Goal: Transaction & Acquisition: Purchase product/service

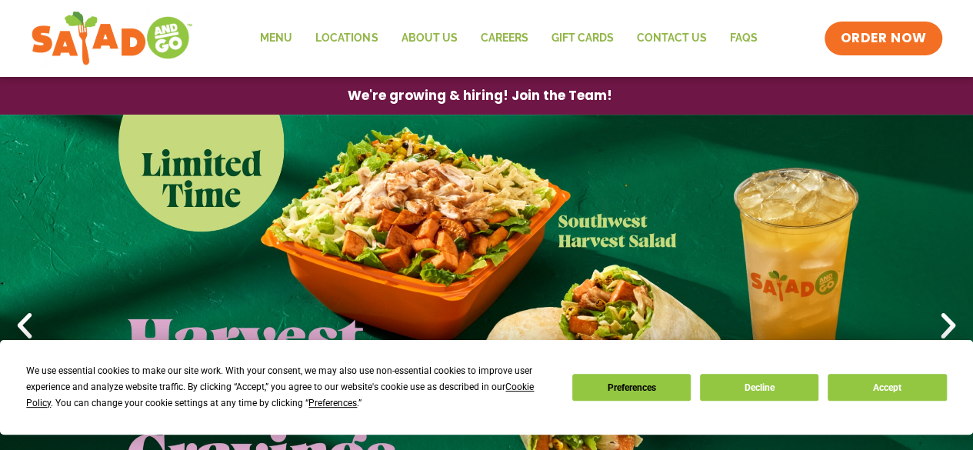
drag, startPoint x: 866, startPoint y: 365, endPoint x: 875, endPoint y: 378, distance: 16.0
click at [875, 371] on div "We use essential cookies to make our site work. With your consent, we may also …" at bounding box center [486, 387] width 920 height 48
click at [880, 391] on button "Accept" at bounding box center [886, 387] width 118 height 27
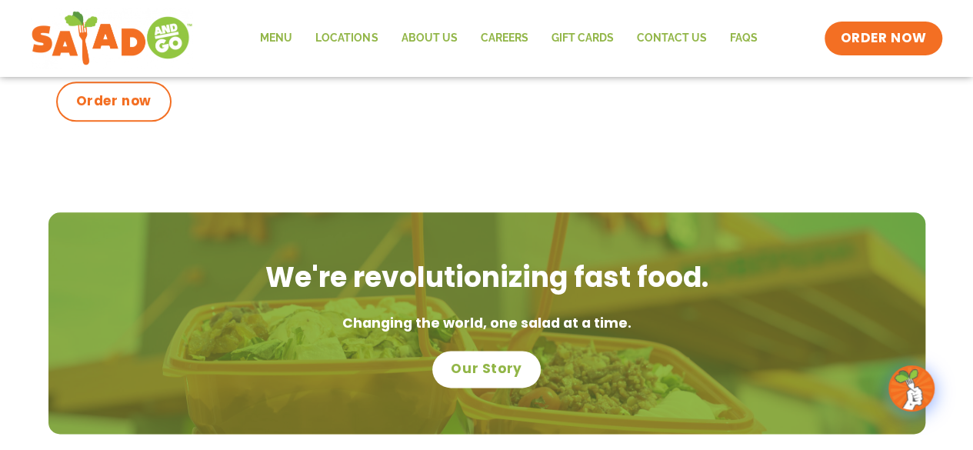
scroll to position [923, 0]
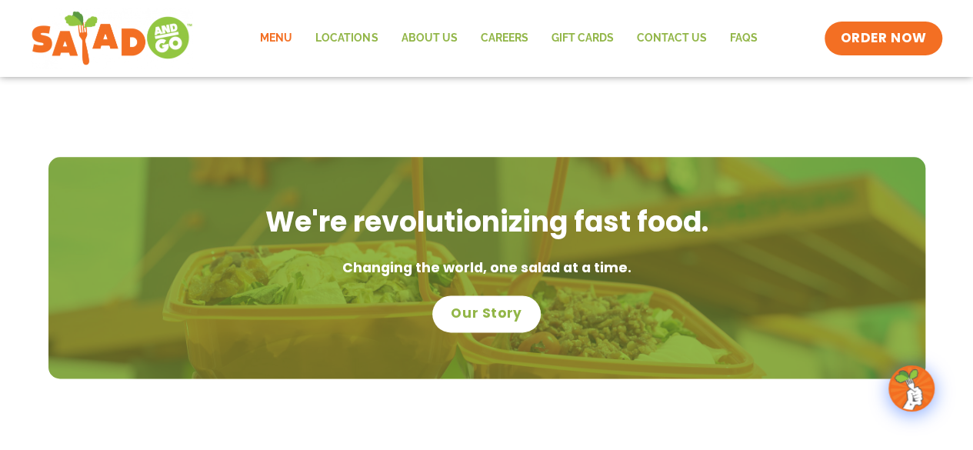
click at [275, 47] on link "Menu" at bounding box center [275, 38] width 55 height 35
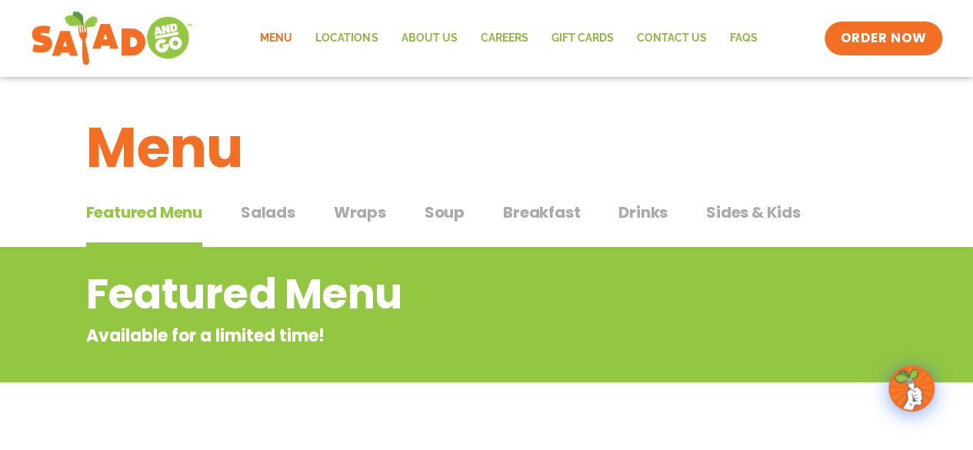
click at [348, 221] on span "Wraps" at bounding box center [360, 212] width 52 height 23
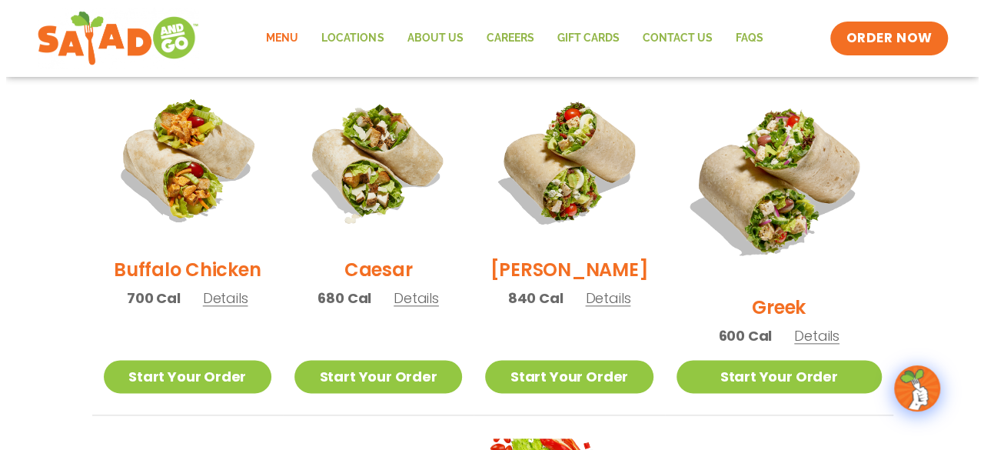
scroll to position [769, 0]
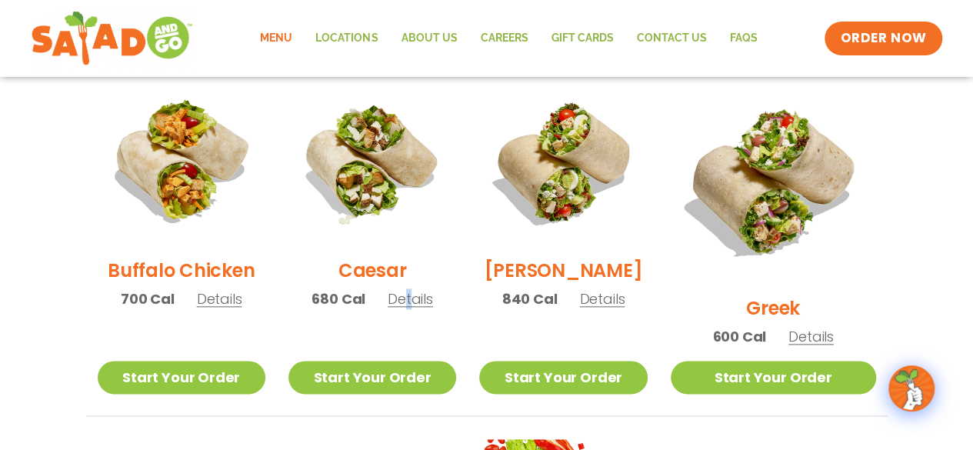
click at [422, 308] on span "Details" at bounding box center [410, 298] width 45 height 19
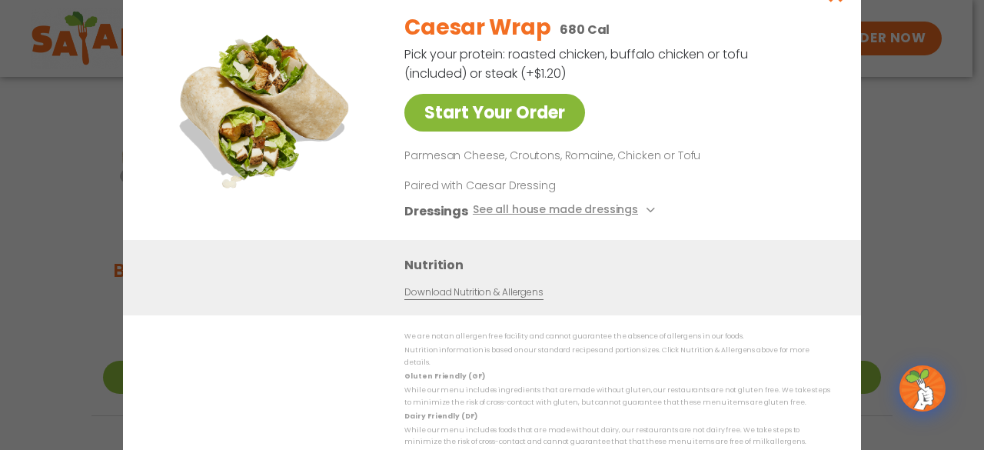
click at [500, 108] on link "Start Your Order" at bounding box center [494, 113] width 181 height 38
